Goal: Check status

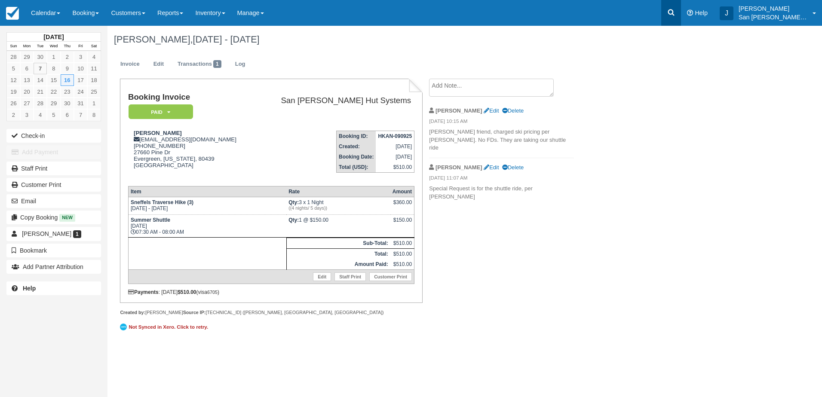
click at [673, 7] on link at bounding box center [671, 13] width 20 height 26
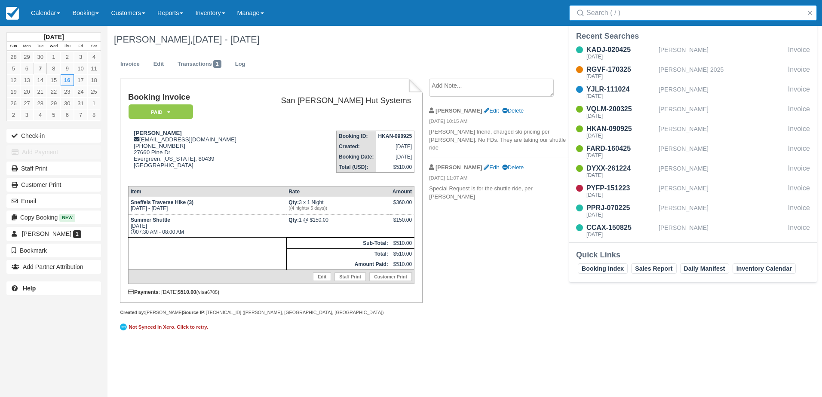
click at [659, 13] on input "Search" at bounding box center [694, 12] width 217 height 15
type input "oel"
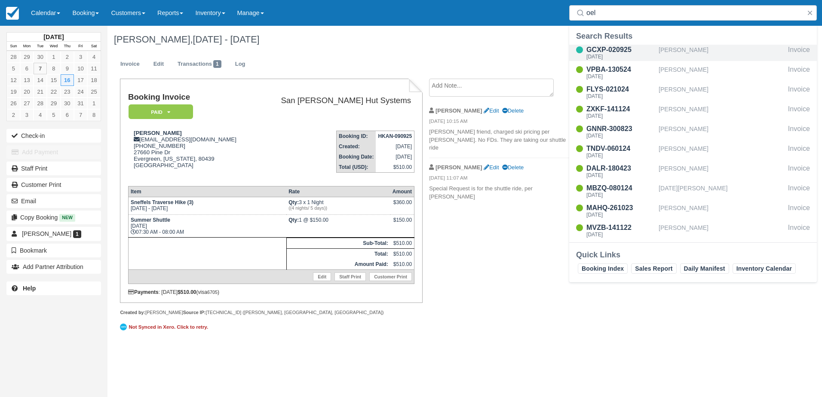
click at [613, 49] on div "GCXP-020925" at bounding box center [620, 50] width 69 height 10
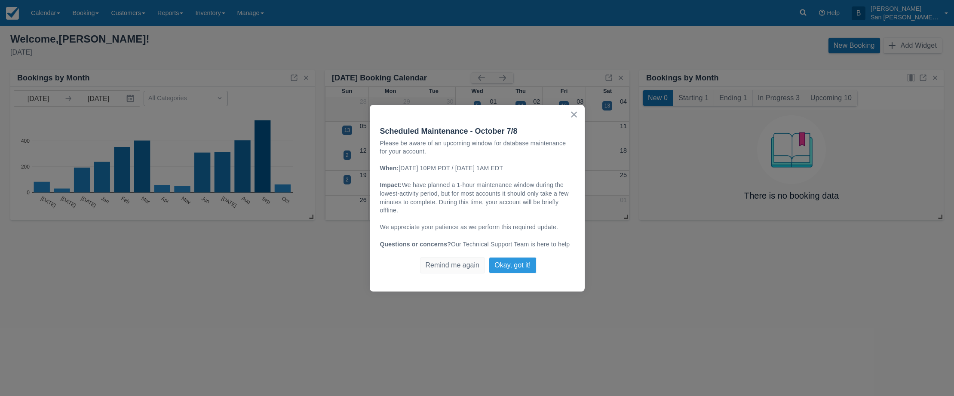
click at [505, 265] on button "Okay, got it!" at bounding box center [512, 265] width 47 height 16
